Goal: Find specific page/section: Find specific page/section

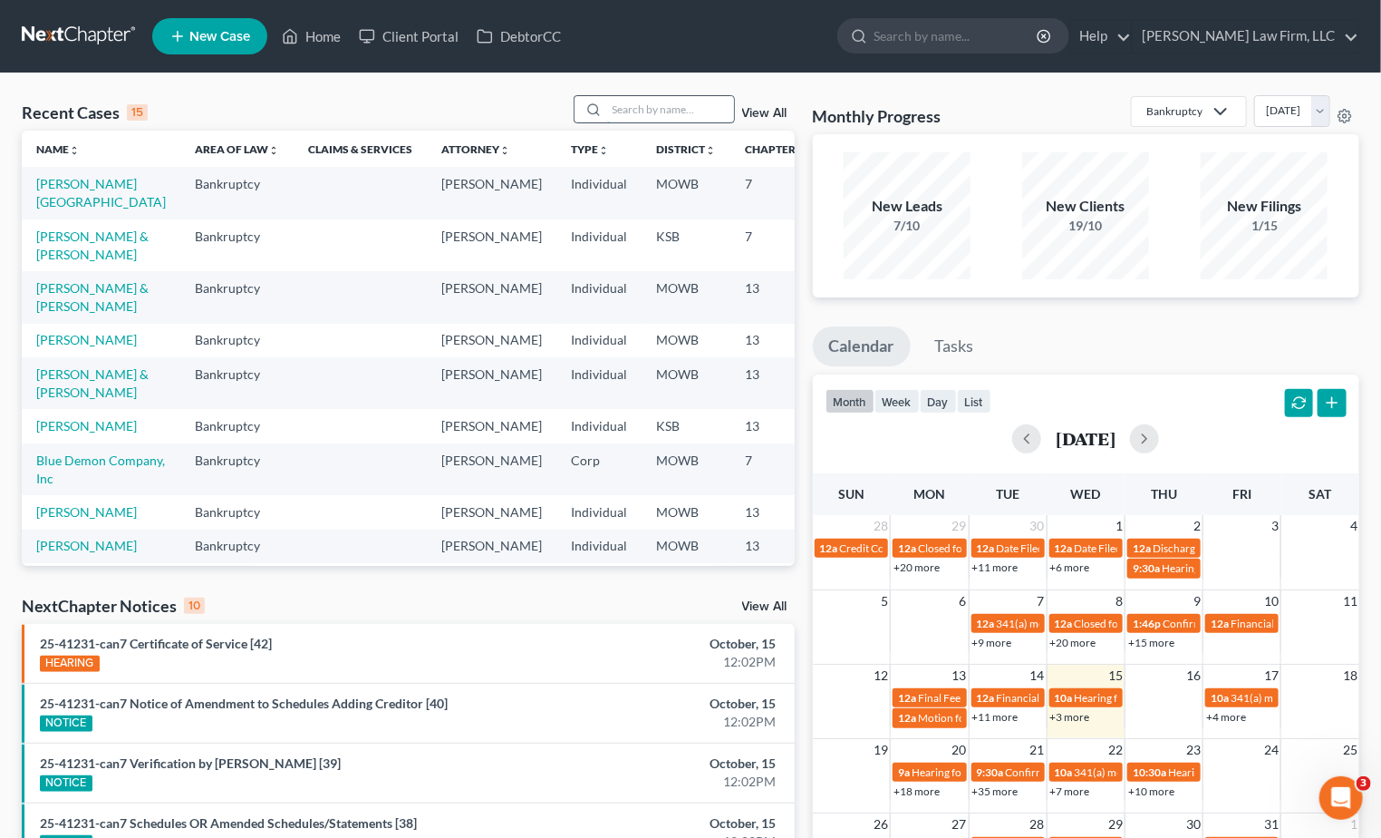
click at [724, 109] on input "search" at bounding box center [670, 109] width 127 height 26
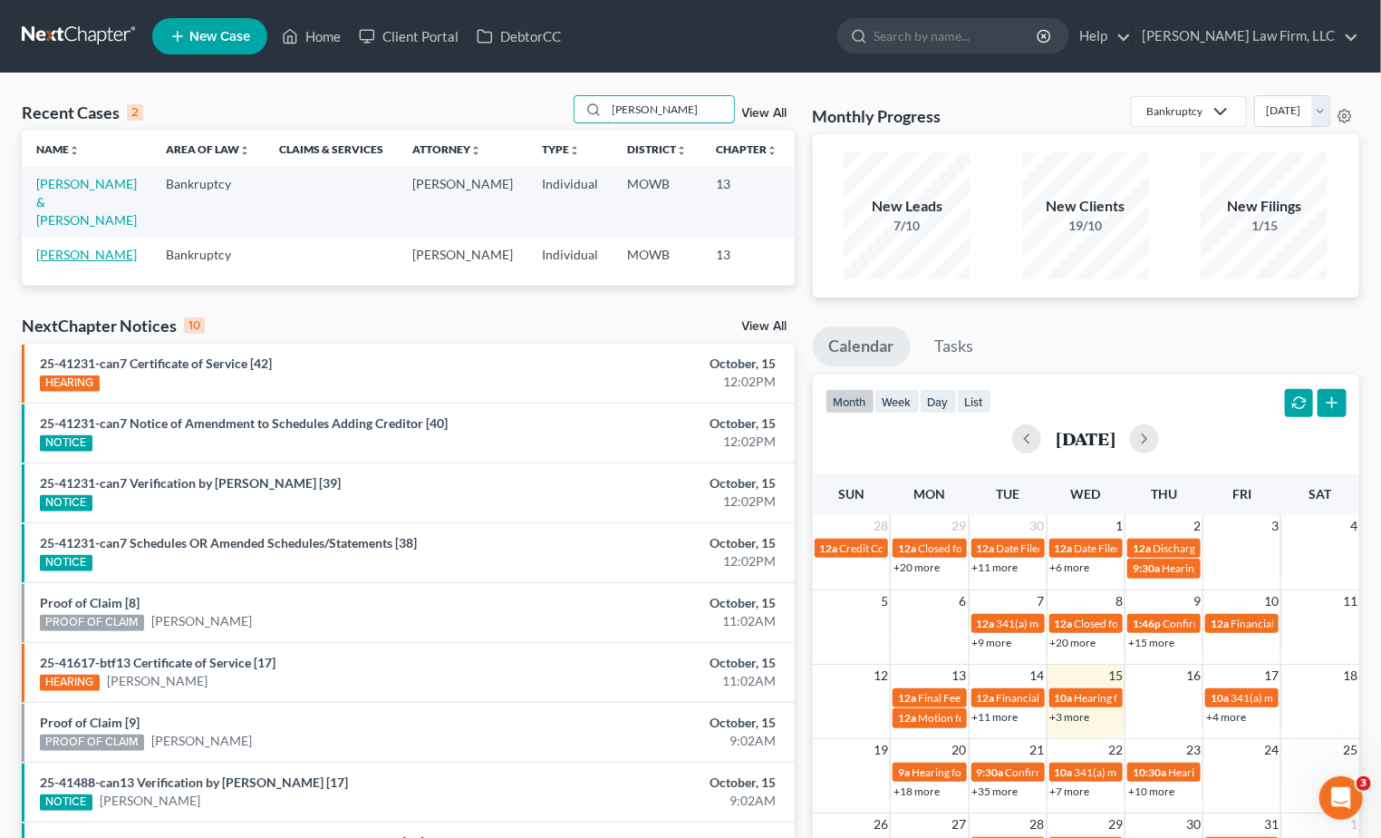
type input "[PERSON_NAME]"
click at [51, 262] on link "[PERSON_NAME]" at bounding box center [86, 254] width 101 height 15
select select "0"
